Goal: Transaction & Acquisition: Purchase product/service

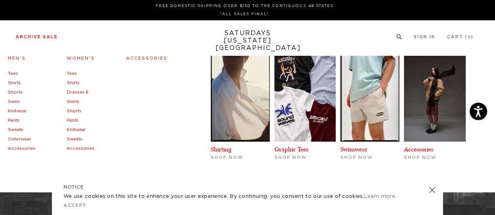
click at [11, 72] on link "Tees" at bounding box center [13, 73] width 10 height 4
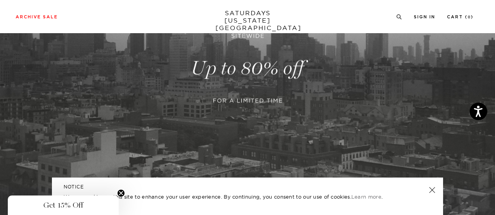
scroll to position [133, 0]
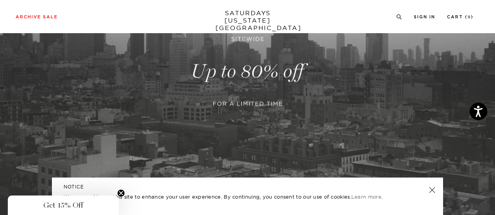
click at [277, 92] on link at bounding box center [247, 71] width 495 height 303
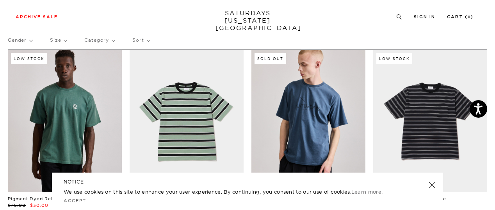
scroll to position [66, 0]
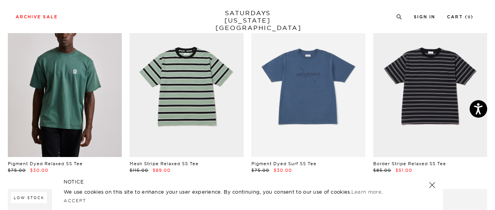
click at [431, 181] on link at bounding box center [432, 185] width 11 height 11
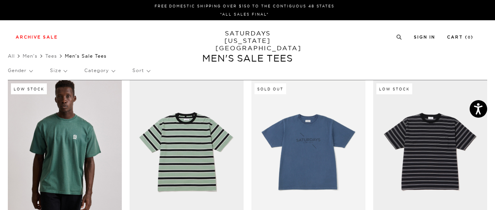
scroll to position [0, 0]
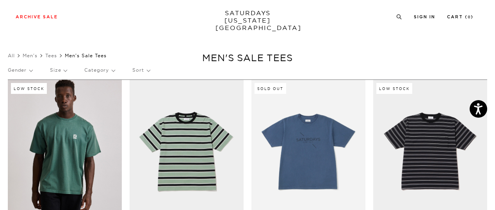
click at [138, 73] on p "Sort" at bounding box center [140, 70] width 17 height 18
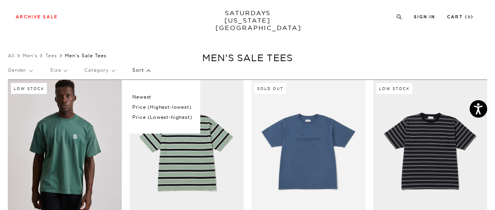
click at [157, 117] on p "Price (Lowest-highest)" at bounding box center [162, 117] width 60 height 10
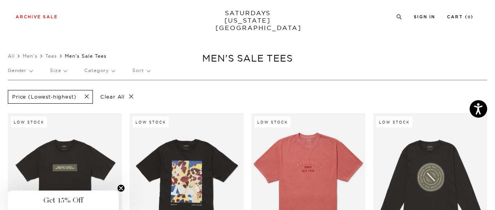
scroll to position [107, 0]
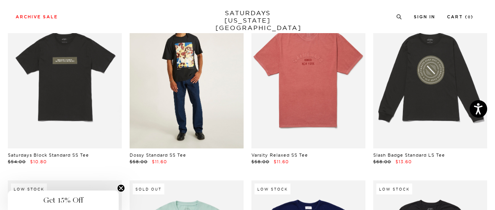
click at [207, 96] on link at bounding box center [187, 77] width 114 height 142
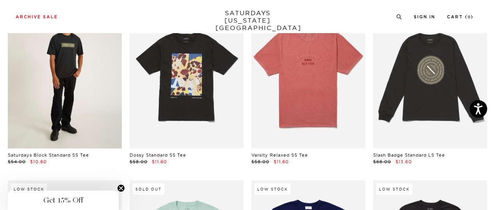
click at [107, 81] on link at bounding box center [65, 77] width 114 height 142
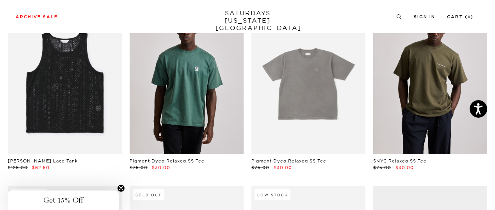
scroll to position [1149, 0]
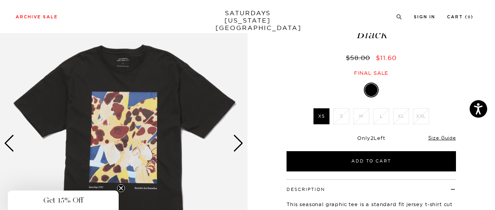
scroll to position [63, 0]
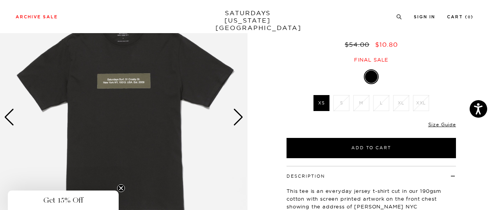
scroll to position [77, 0]
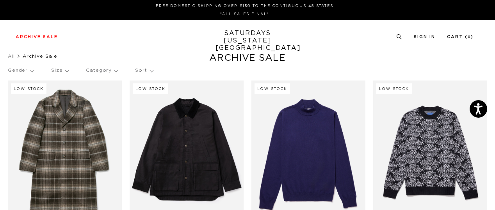
click at [28, 70] on p "Gender" at bounding box center [21, 71] width 26 height 18
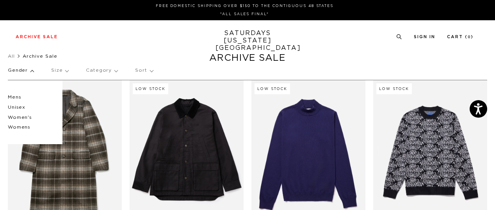
click at [105, 70] on p "Category" at bounding box center [102, 71] width 32 height 18
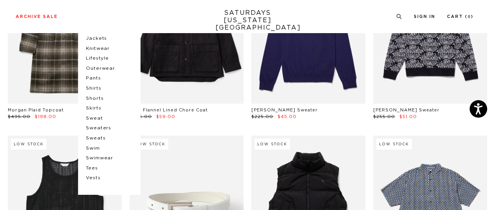
scroll to position [119, 0]
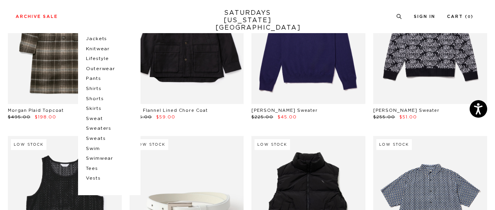
click at [94, 168] on p "Tees" at bounding box center [109, 169] width 47 height 10
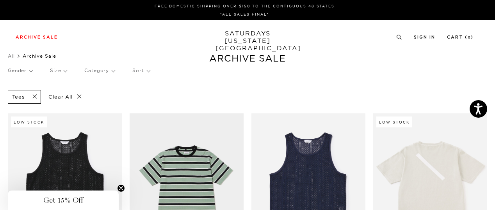
click at [57, 70] on p "Size" at bounding box center [58, 71] width 17 height 18
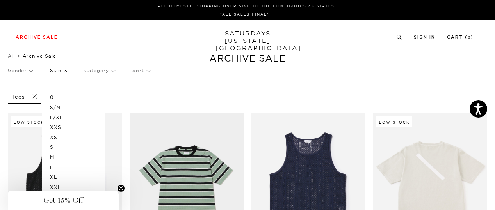
click at [50, 147] on p "S" at bounding box center [73, 147] width 47 height 10
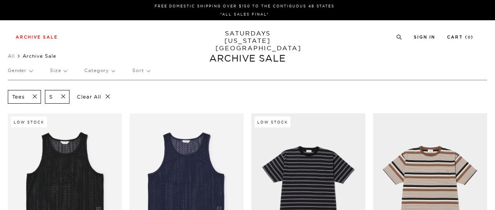
click at [61, 71] on p "Size" at bounding box center [58, 71] width 17 height 18
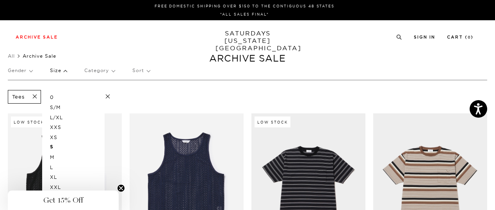
click at [53, 157] on p "M" at bounding box center [73, 158] width 47 height 10
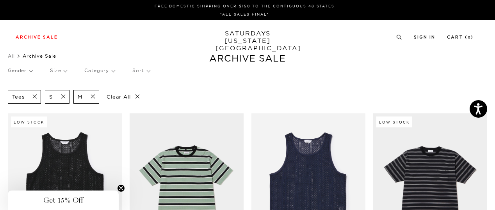
scroll to position [0, 0]
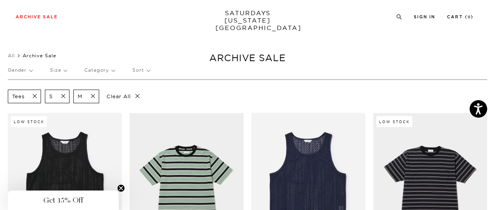
click at [136, 67] on p "Sort" at bounding box center [140, 70] width 17 height 18
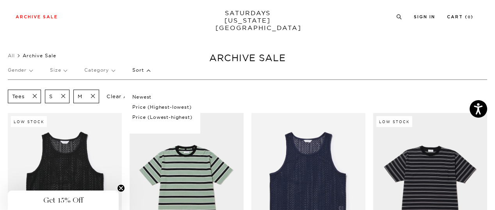
click at [154, 116] on p "Price (Lowest-highest)" at bounding box center [162, 117] width 60 height 10
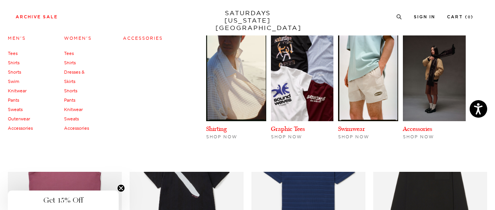
scroll to position [2, 0]
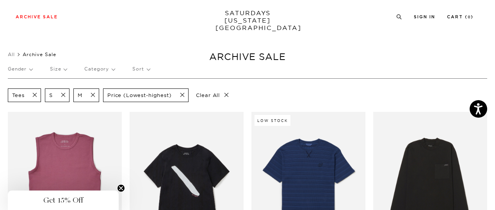
click at [29, 69] on p "Gender" at bounding box center [20, 69] width 25 height 18
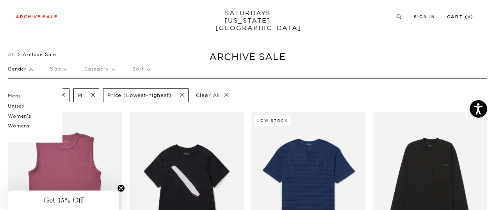
click at [9, 95] on p "Mens" at bounding box center [31, 96] width 47 height 10
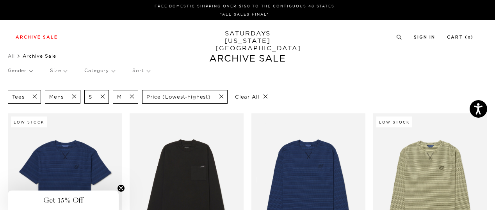
click at [104, 99] on span at bounding box center [100, 96] width 16 height 7
